Goal: Obtain resource: Obtain resource

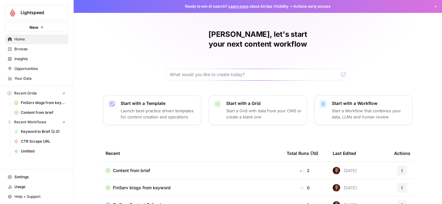
click at [31, 114] on span "Content from brief" at bounding box center [43, 113] width 45 height 6
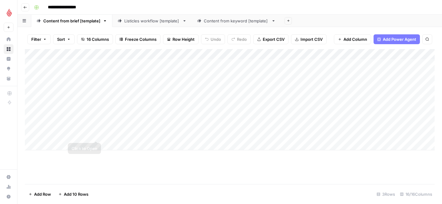
click at [97, 117] on div "Add Column" at bounding box center [230, 99] width 410 height 101
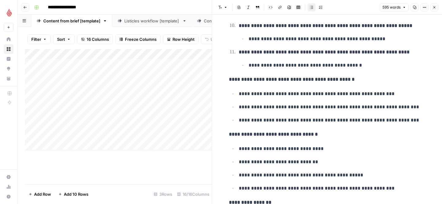
scroll to position [674, 0]
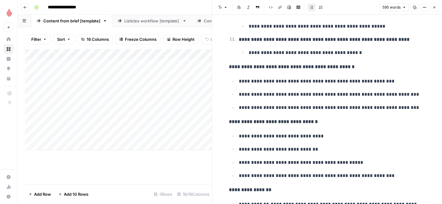
click at [309, 87] on ul "**********" at bounding box center [327, 94] width 196 height 35
copy div "**********"
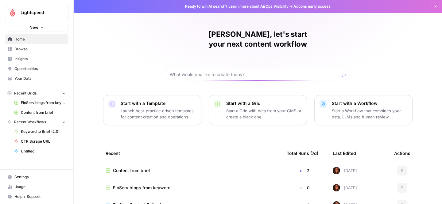
click at [39, 113] on span "Content from brief" at bounding box center [43, 113] width 45 height 6
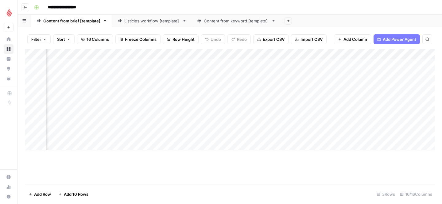
scroll to position [0, 540]
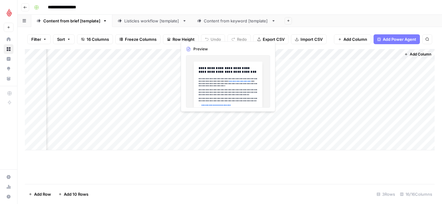
click at [201, 124] on div "Add Column" at bounding box center [230, 99] width 410 height 101
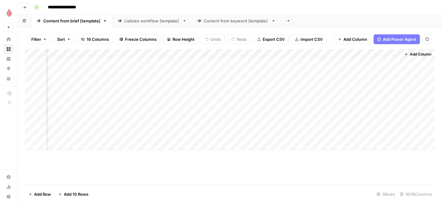
click at [224, 119] on div "Add Column" at bounding box center [230, 99] width 410 height 101
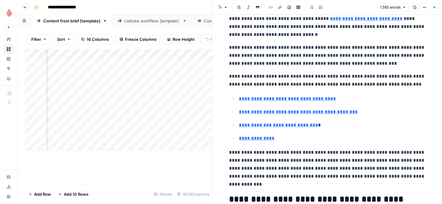
scroll to position [97, 0]
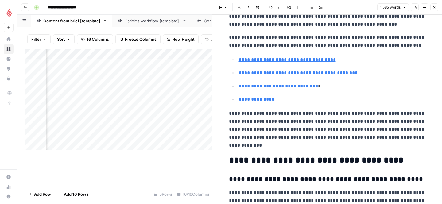
click at [154, 160] on div "Add Column" at bounding box center [118, 116] width 187 height 135
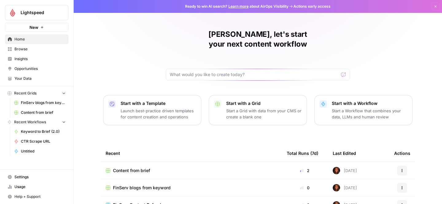
click at [29, 115] on link "Content from brief" at bounding box center [39, 113] width 57 height 10
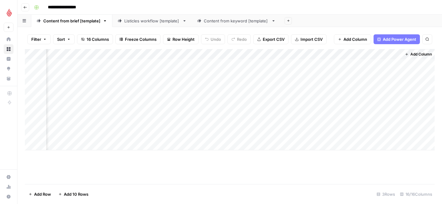
scroll to position [0, 540]
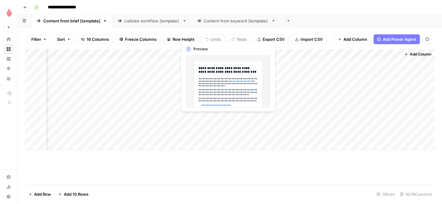
click at [191, 123] on div "Add Column" at bounding box center [230, 99] width 410 height 101
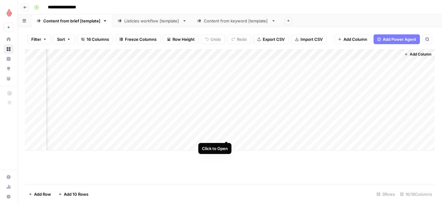
click at [228, 117] on div "Add Column" at bounding box center [230, 99] width 410 height 101
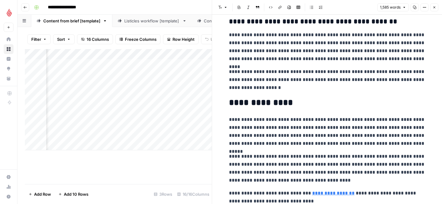
scroll to position [1498, 0]
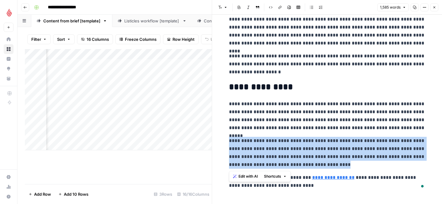
drag, startPoint x: 329, startPoint y: 164, endPoint x: 227, endPoint y: 142, distance: 103.6
